Goal: Information Seeking & Learning: Learn about a topic

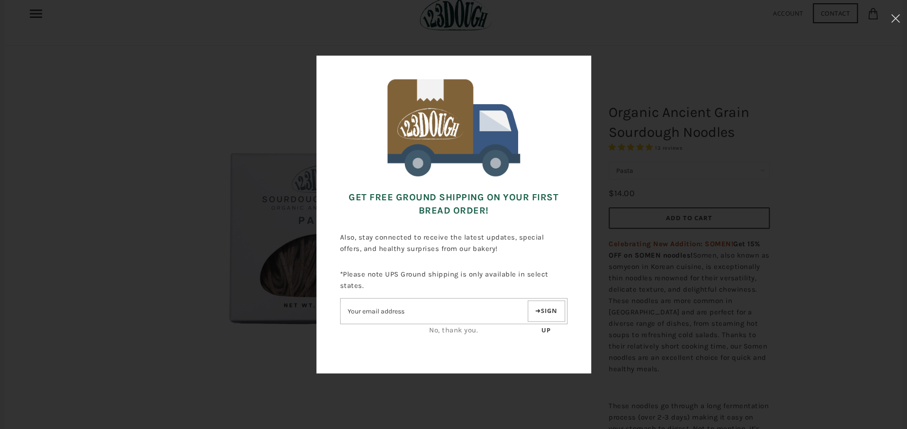
click at [455, 329] on link "No, thank you." at bounding box center [453, 330] width 49 height 9
click at [439, 327] on link "No, thank you." at bounding box center [453, 330] width 49 height 9
click at [629, 187] on div "Get FREE Ground Shipping on Your First Bread Order! Also, stay connected to rec…" at bounding box center [453, 214] width 813 height 335
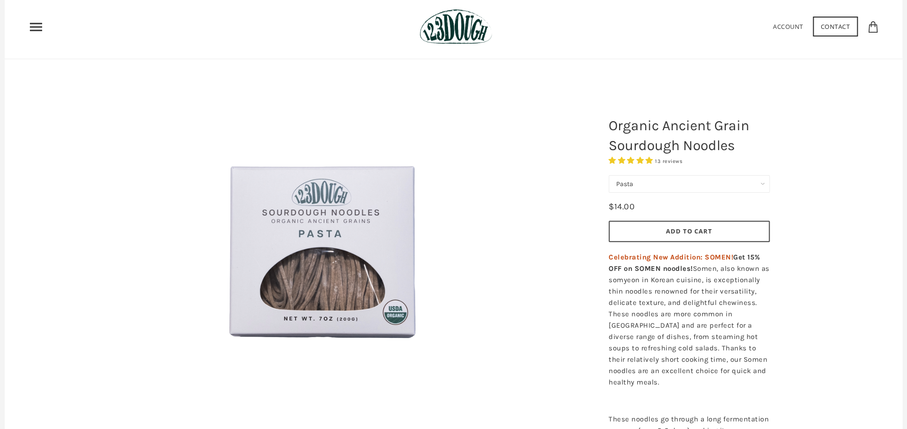
scroll to position [27, 0]
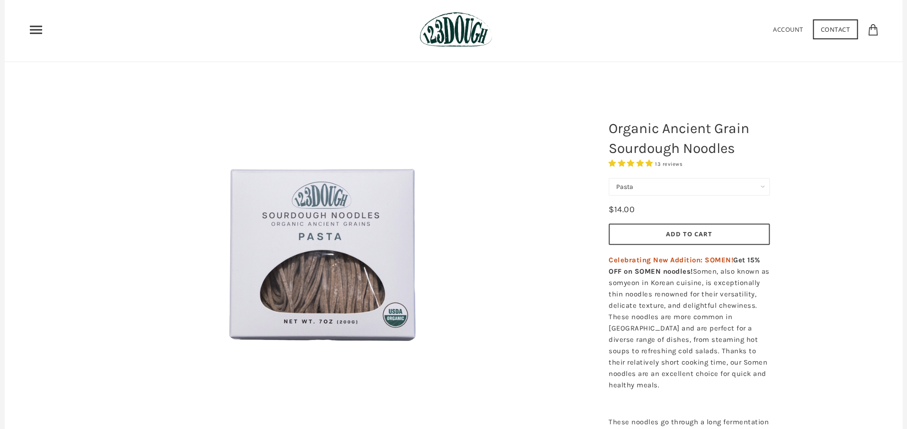
click at [673, 163] on span "13 reviews" at bounding box center [668, 164] width 27 height 6
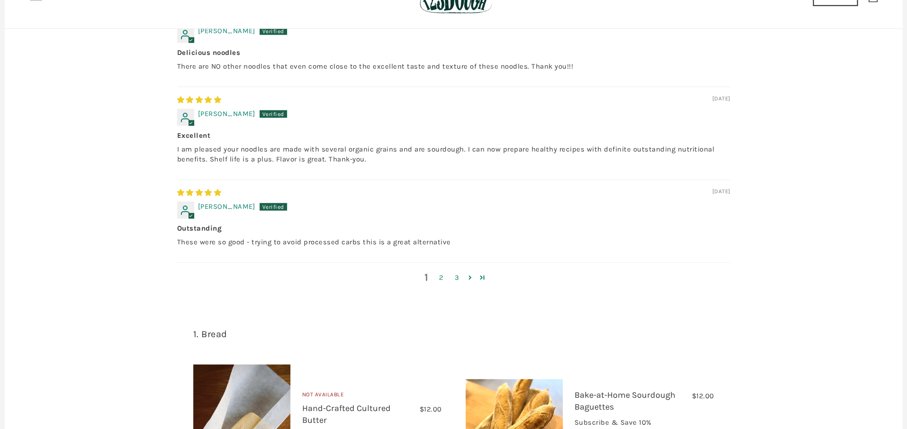
scroll to position [1123, 0]
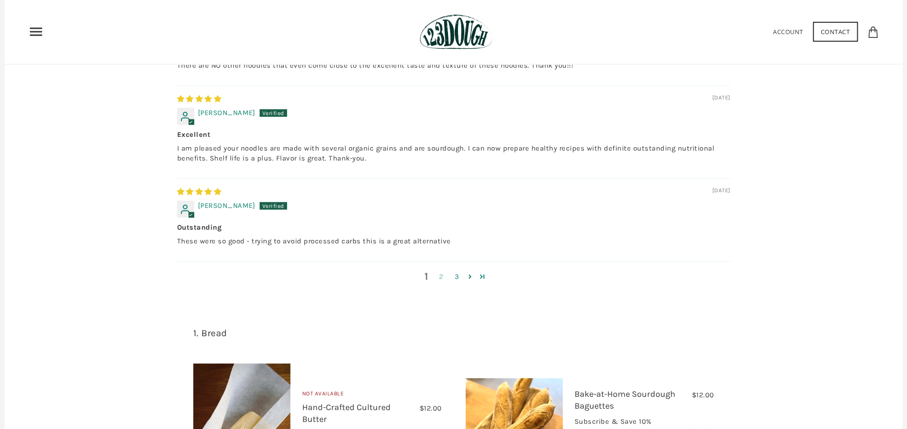
click at [441, 271] on link "2" at bounding box center [441, 276] width 15 height 11
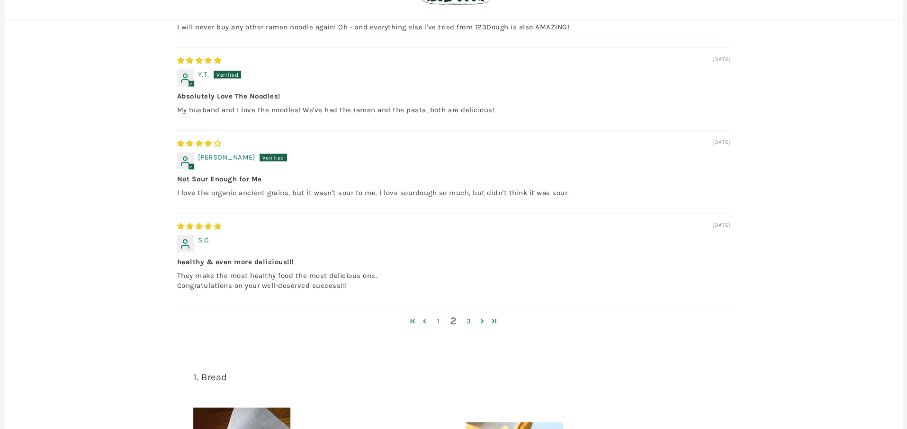
scroll to position [1106, 0]
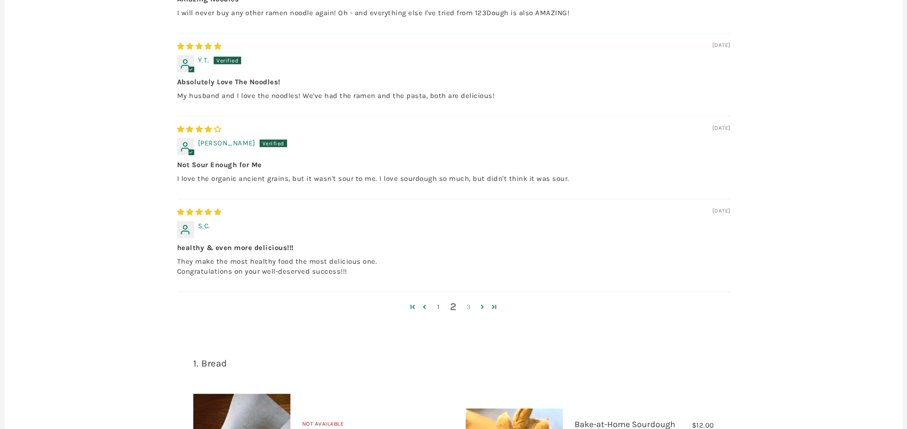
click at [470, 302] on link "3" at bounding box center [468, 307] width 15 height 11
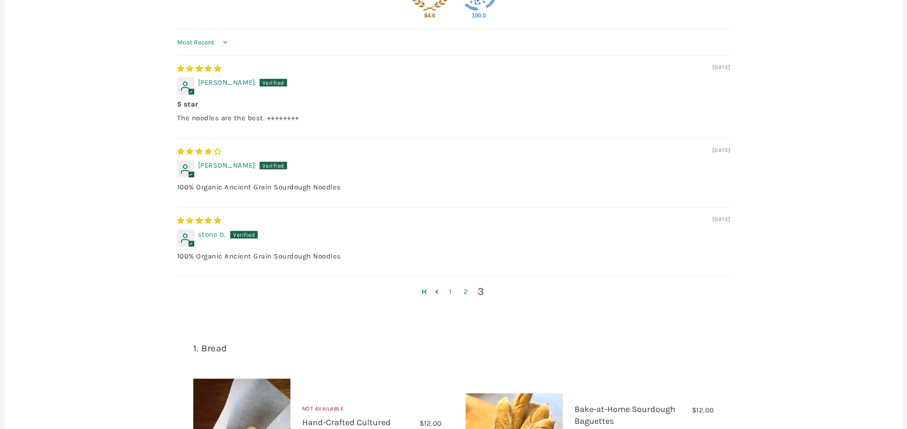
scroll to position [0, 0]
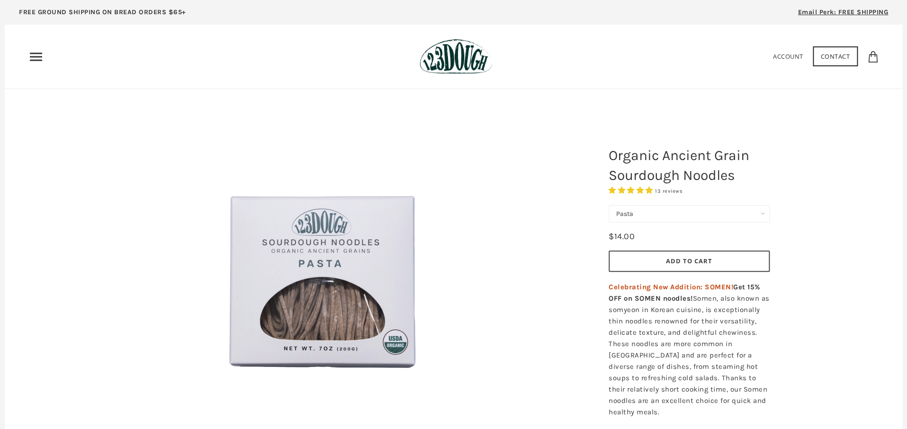
click at [308, 259] on img at bounding box center [323, 278] width 284 height 284
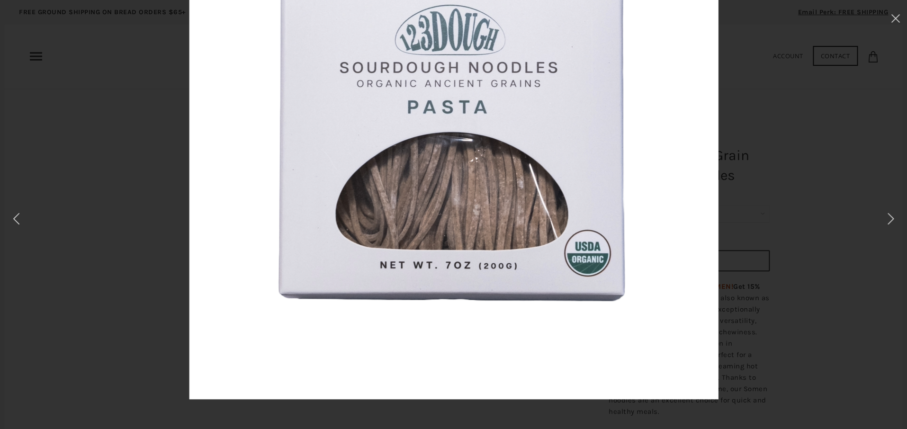
scroll to position [179, 0]
